Goal: Check status: Check status

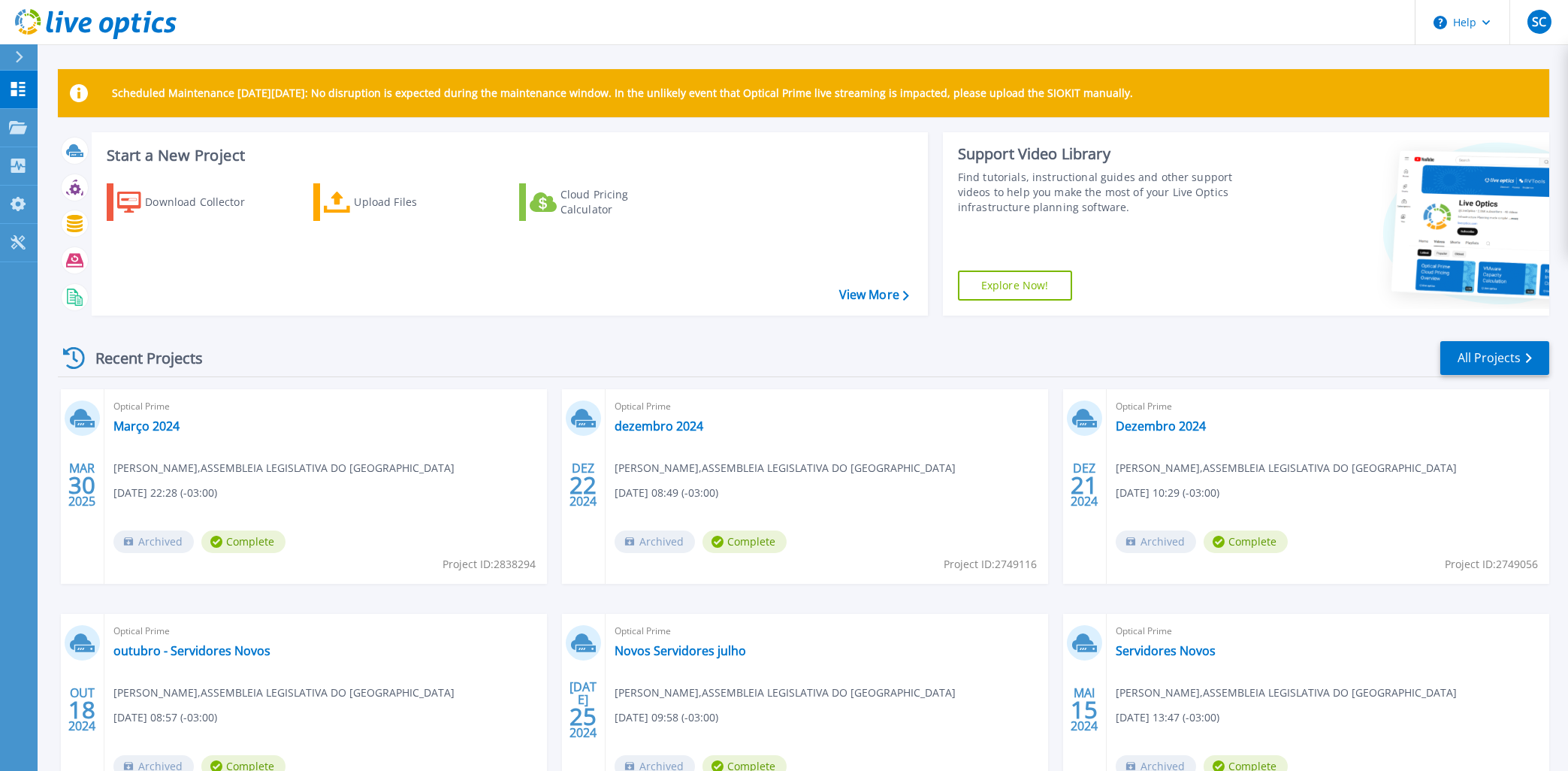
click at [580, 272] on div "Download Collector Upload Files Cloud Pricing Calculator" at bounding box center [507, 239] width 826 height 136
click at [149, 422] on link "Março 2024" at bounding box center [146, 425] width 66 height 15
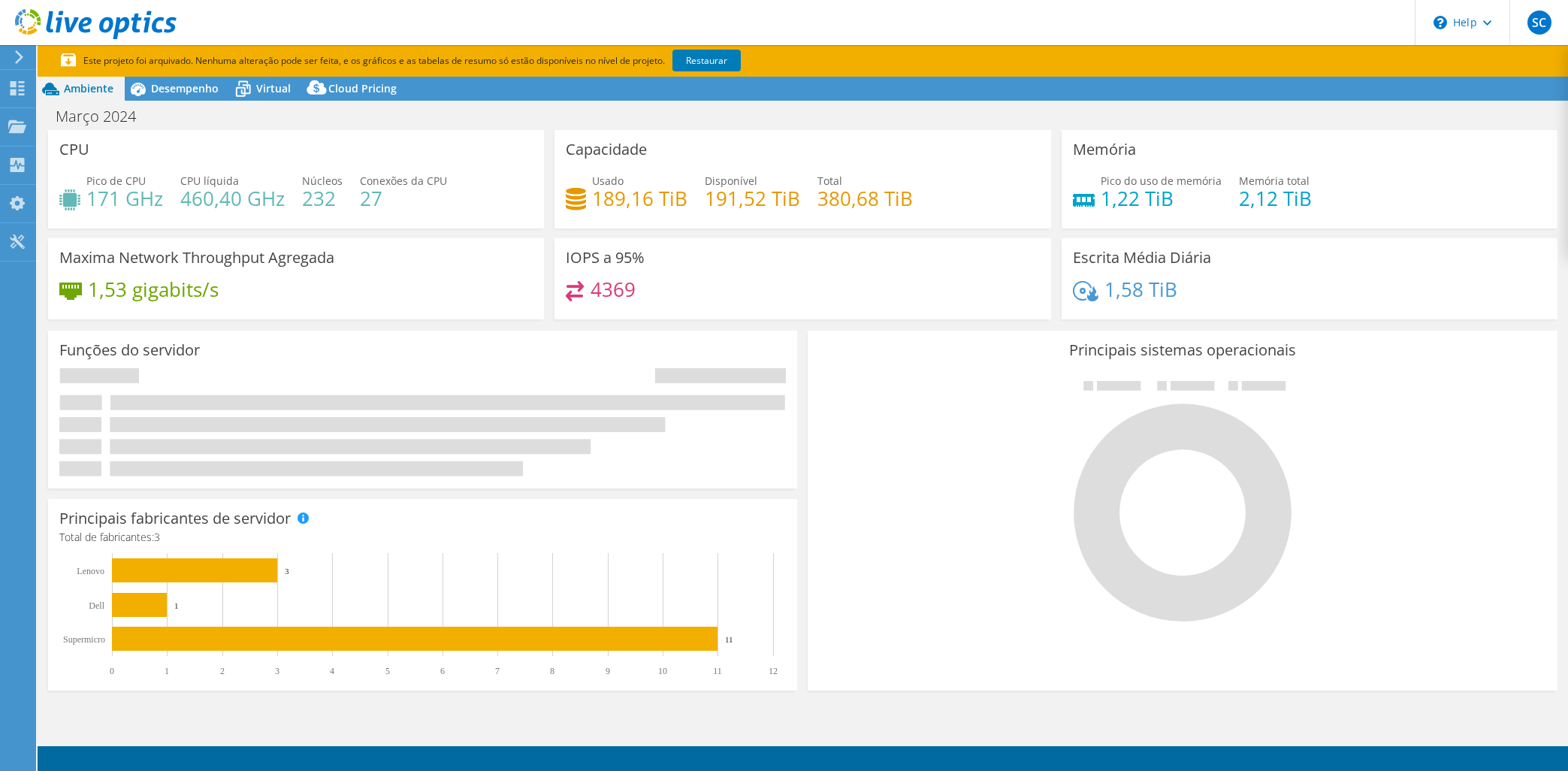
select select "USD"
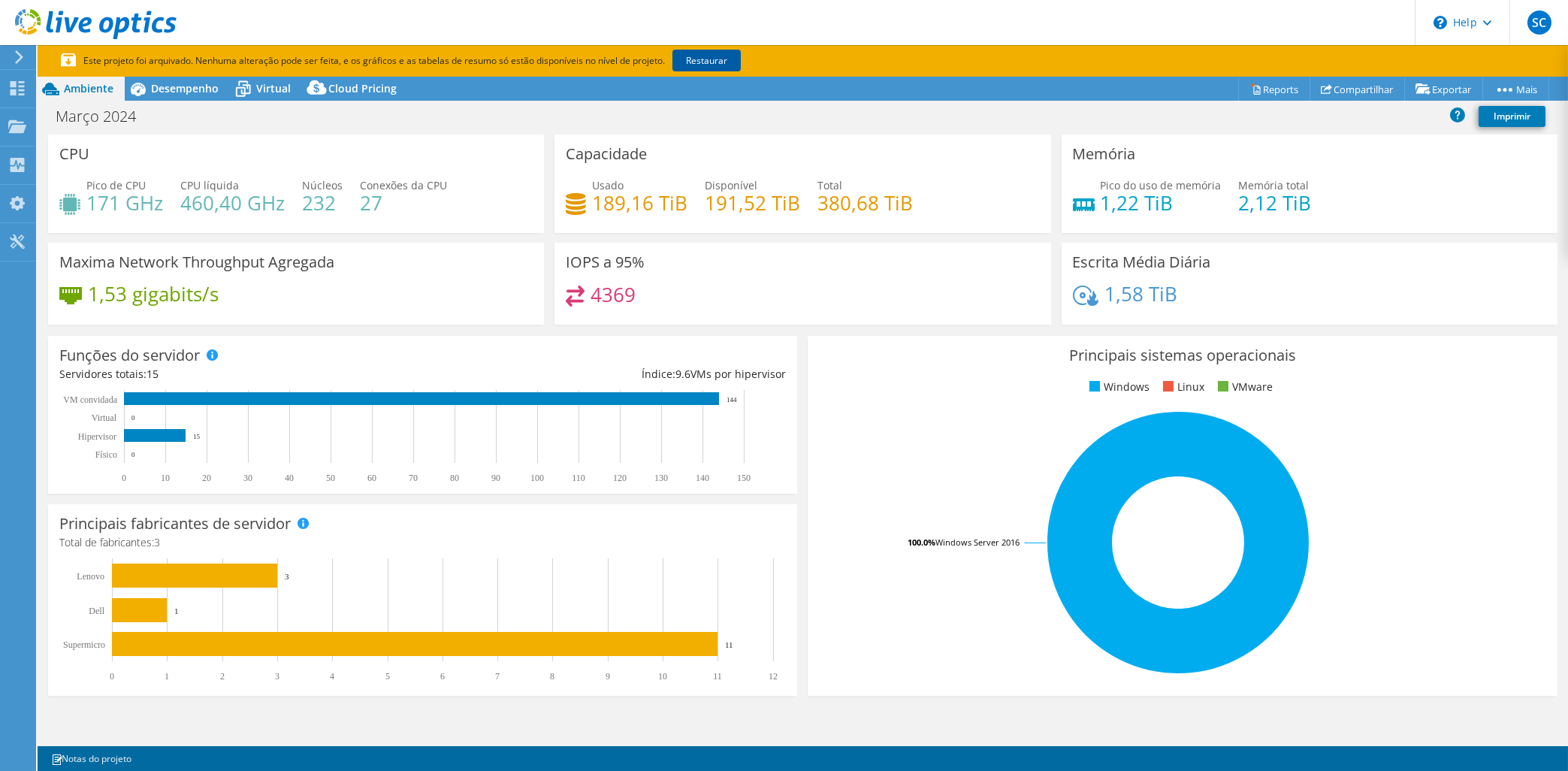
click at [713, 64] on link "Restaurar" at bounding box center [706, 60] width 68 height 21
click at [1498, 109] on link "Imprimir" at bounding box center [1512, 117] width 67 height 21
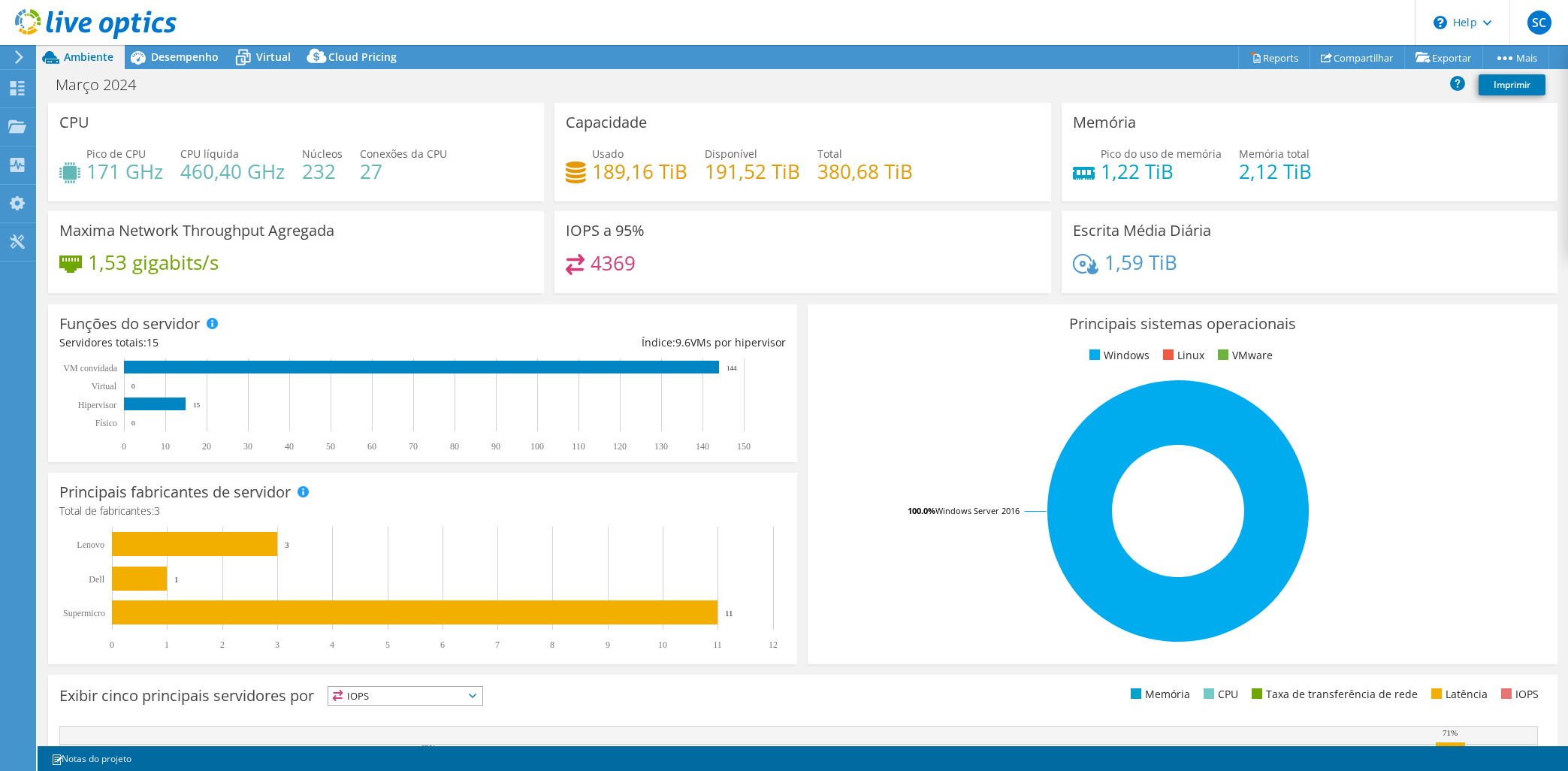
select select "USD"
